Goal: Find specific page/section: Find specific page/section

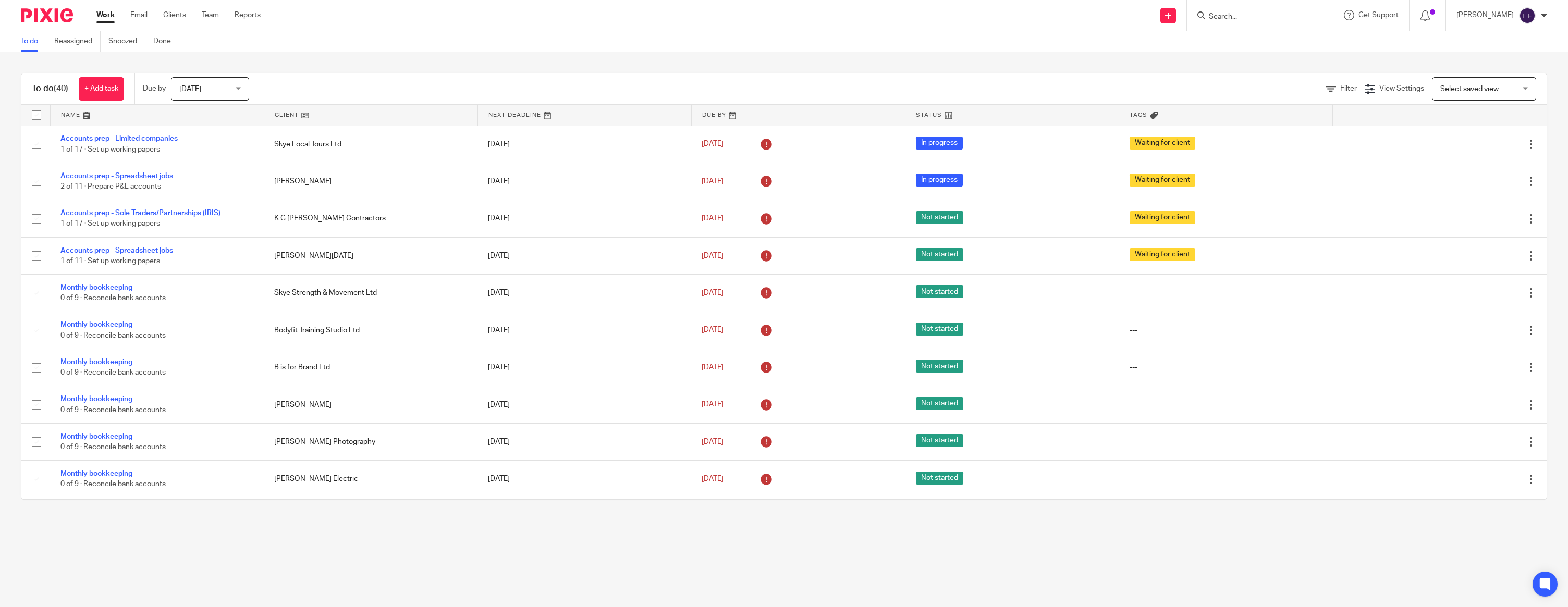
scroll to position [418, 0]
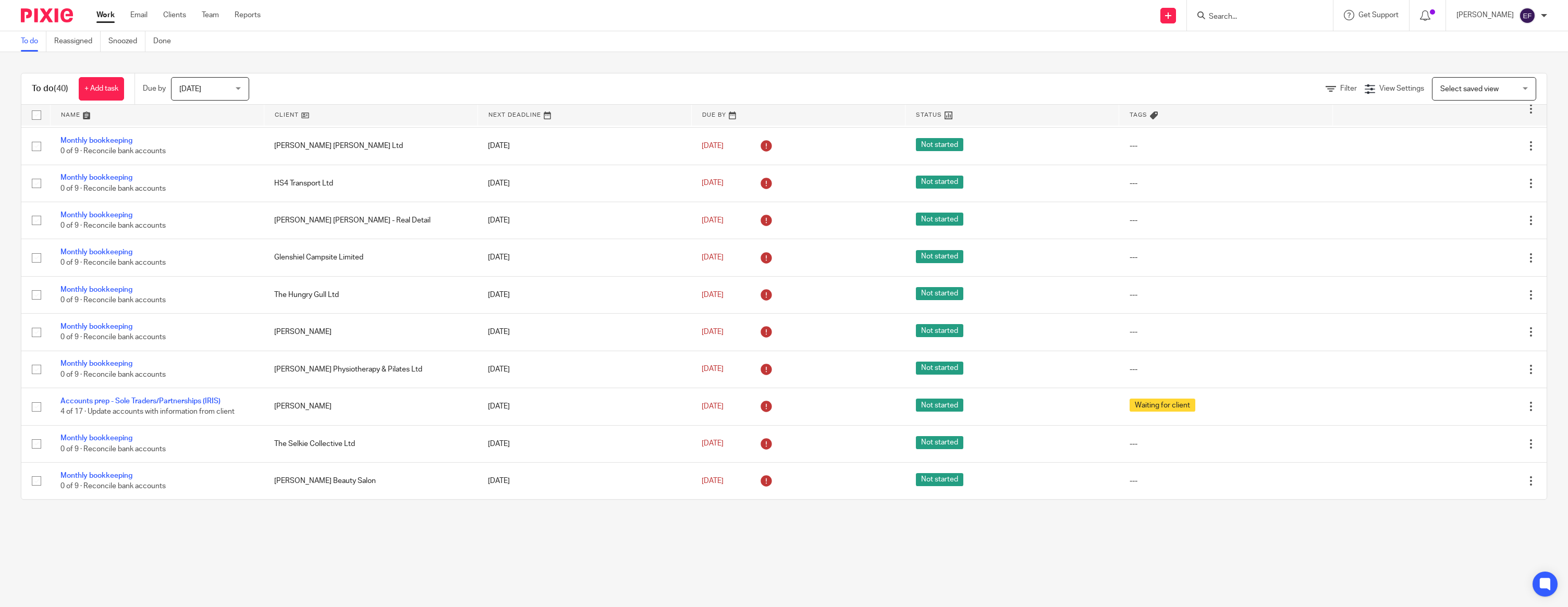
click at [1298, 19] on input "Search" at bounding box center [1255, 17] width 94 height 9
type input "[PERSON_NAME]"
click at [1309, 43] on link at bounding box center [1303, 44] width 195 height 24
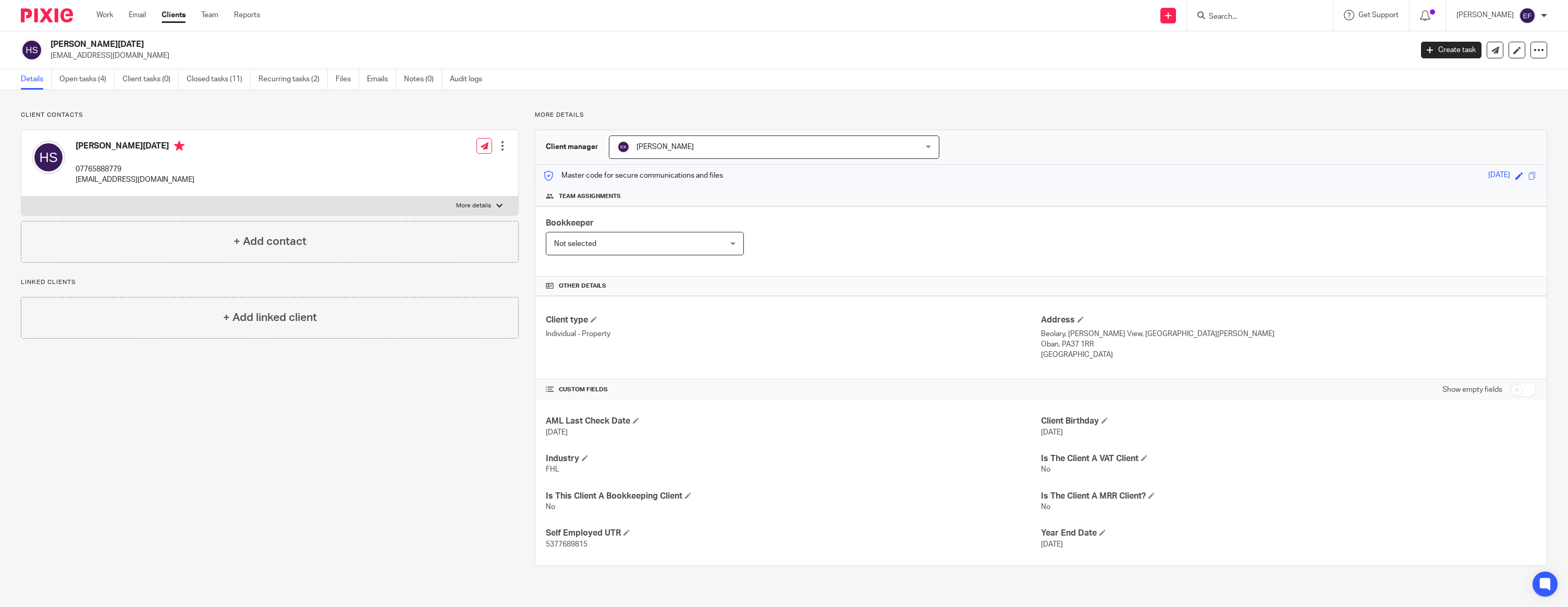
click at [1232, 20] on input "Search" at bounding box center [1255, 17] width 94 height 9
type input "[PERSON_NAME]"
click at [1276, 51] on link at bounding box center [1303, 44] width 195 height 24
